Goal: Check status: Check status

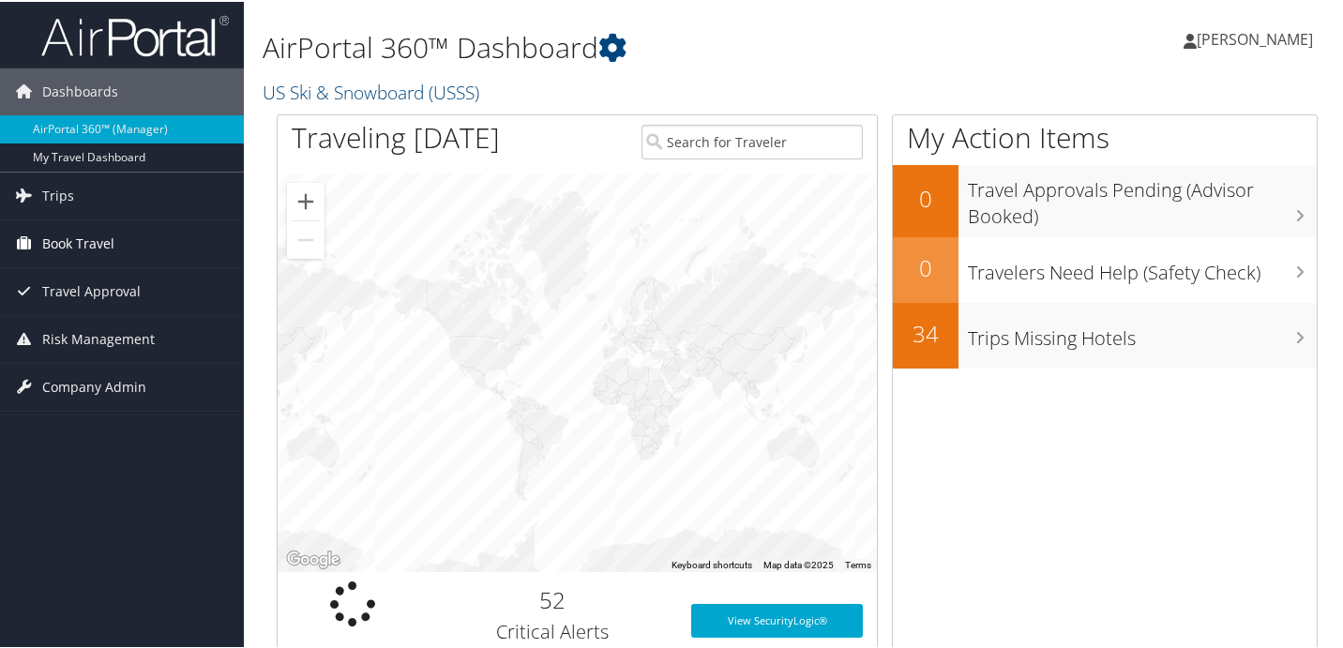
click at [87, 240] on span "Book Travel" at bounding box center [78, 242] width 72 height 47
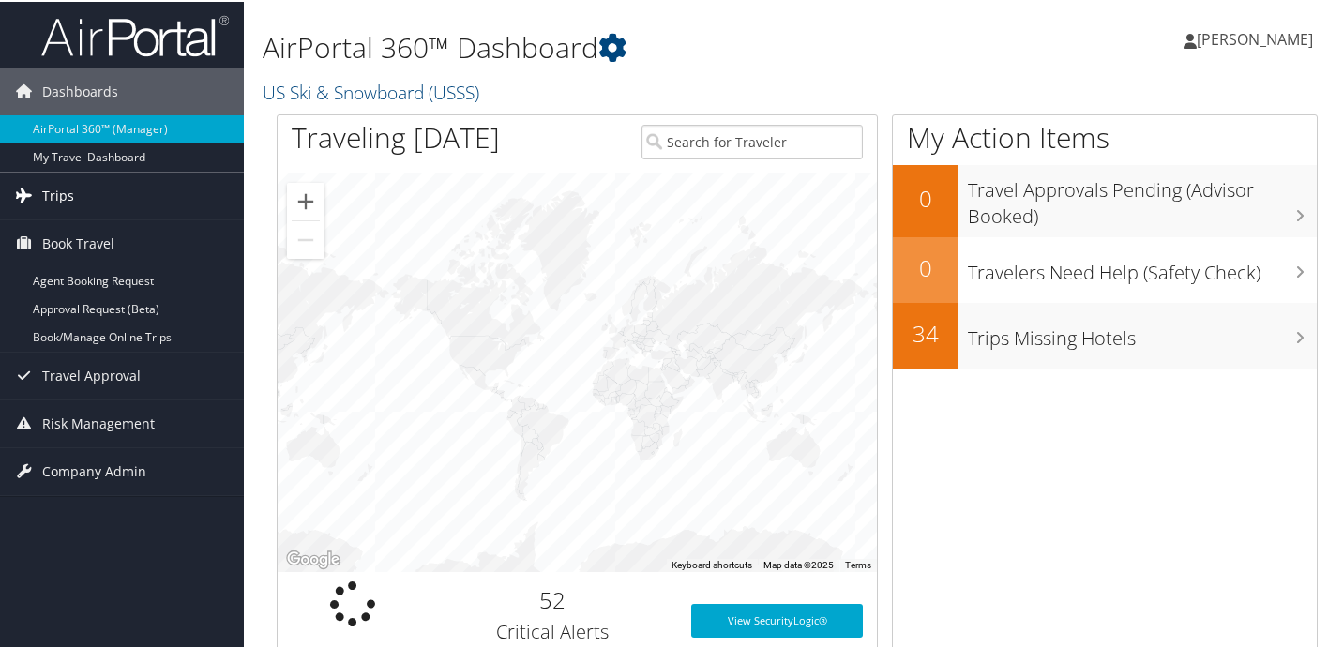
click at [80, 193] on link "Trips" at bounding box center [122, 194] width 244 height 47
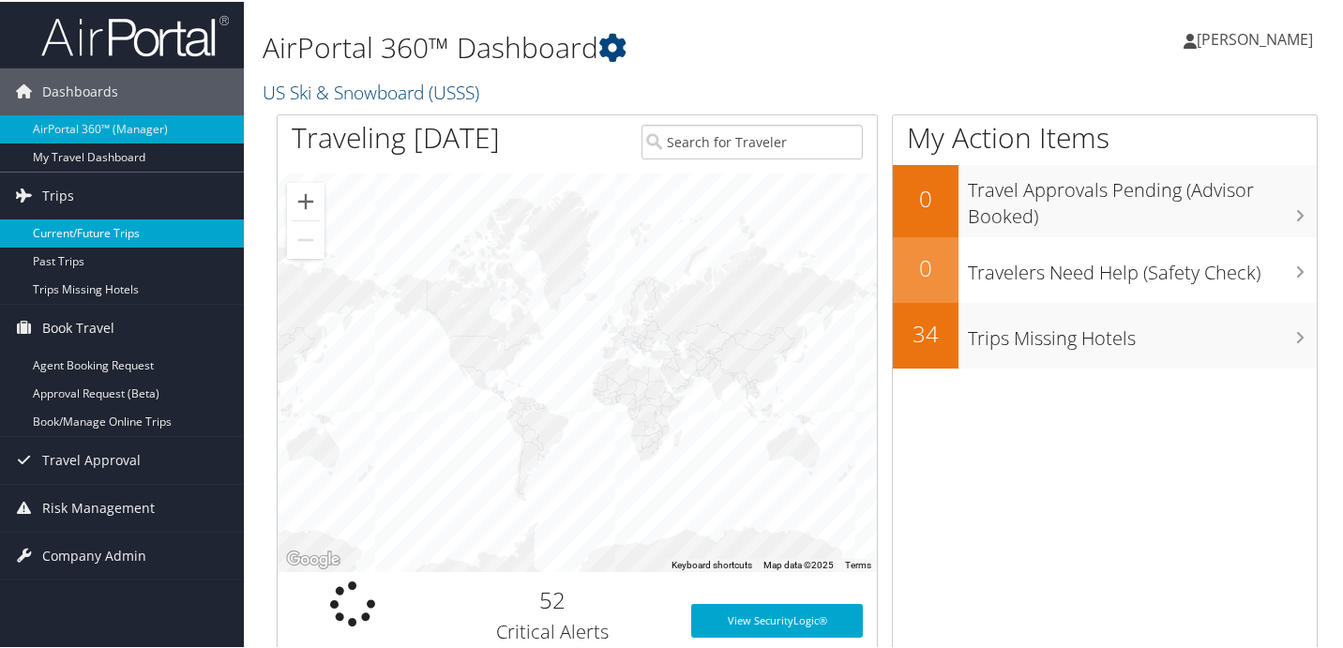
click at [78, 234] on link "Current/Future Trips" at bounding box center [122, 232] width 244 height 28
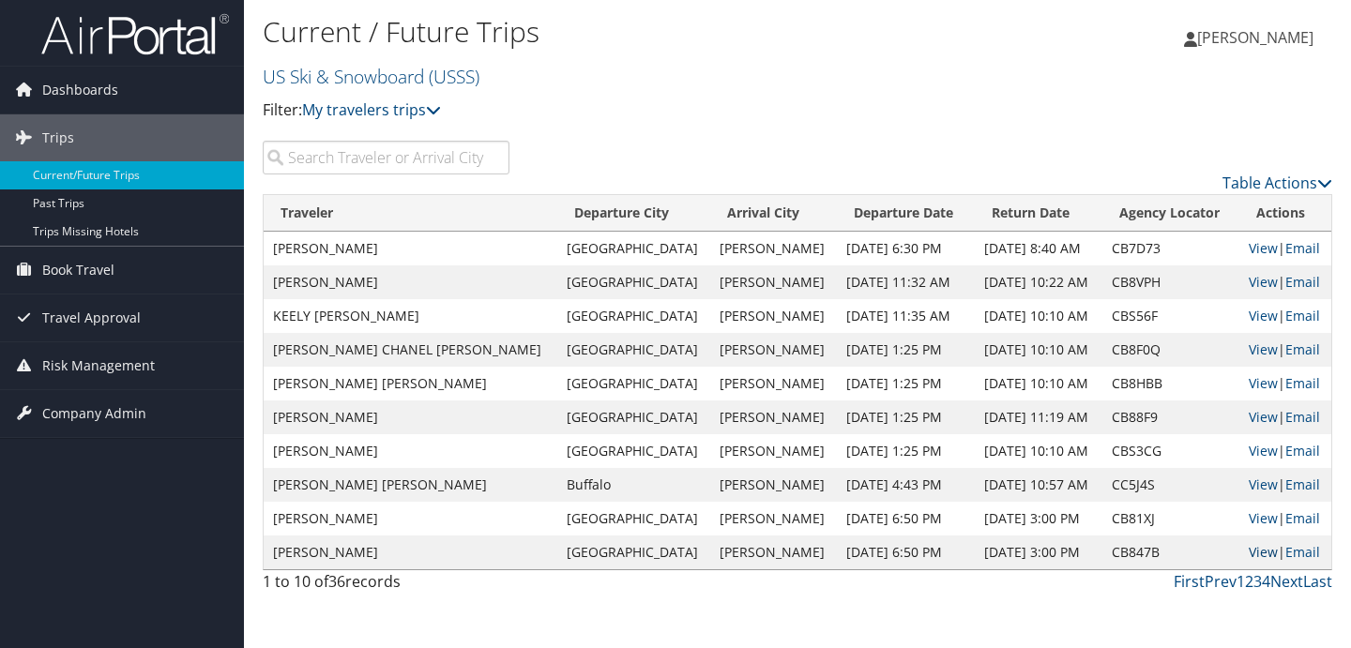
click at [1257, 554] on link "View" at bounding box center [1262, 552] width 29 height 18
click at [1257, 419] on link "View" at bounding box center [1262, 417] width 29 height 18
